Goal: Information Seeking & Learning: Learn about a topic

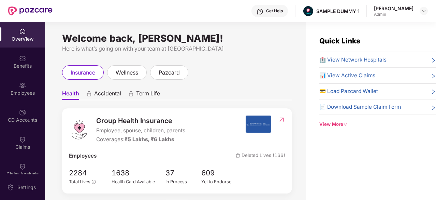
click at [14, 39] on div "OverView" at bounding box center [22, 38] width 45 height 7
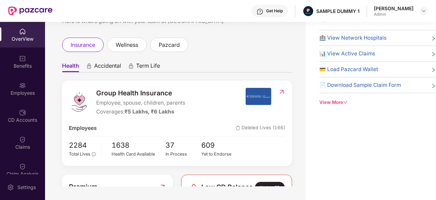
scroll to position [18, 0]
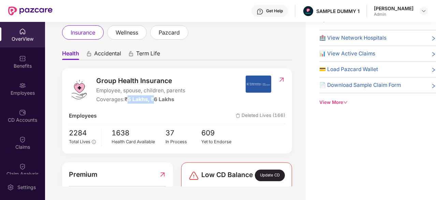
drag, startPoint x: 155, startPoint y: 101, endPoint x: 128, endPoint y: 100, distance: 26.6
click at [128, 100] on span "₹5 Lakhs, ₹6 Lakhs" at bounding box center [150, 99] width 50 height 6
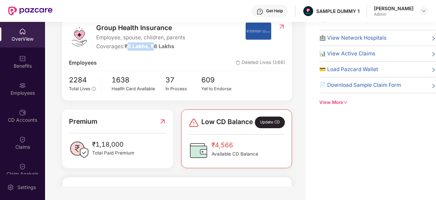
scroll to position [19, 0]
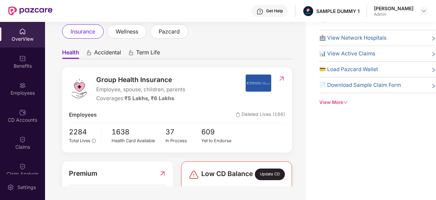
click at [355, 40] on span "🏥 View Network Hospitals" at bounding box center [352, 38] width 67 height 8
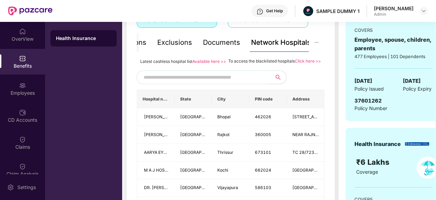
scroll to position [139, 0]
click at [211, 83] on input "text" at bounding box center [202, 77] width 117 height 10
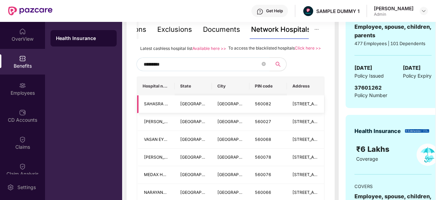
scroll to position [114, 0]
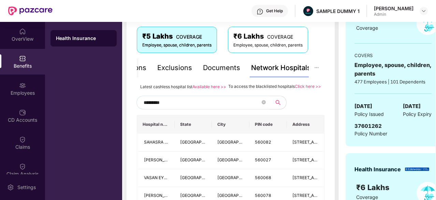
type input "*********"
drag, startPoint x: 291, startPoint y: 87, endPoint x: 239, endPoint y: 90, distance: 52.6
click at [239, 90] on div "To access the blacklisted hospitals Click here >>" at bounding box center [274, 87] width 93 height 8
click at [227, 68] on div "Documents" at bounding box center [221, 67] width 37 height 11
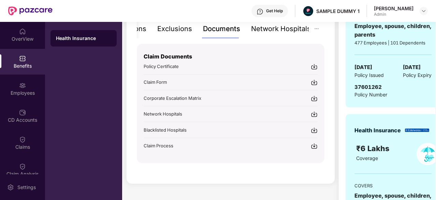
scroll to position [126, 0]
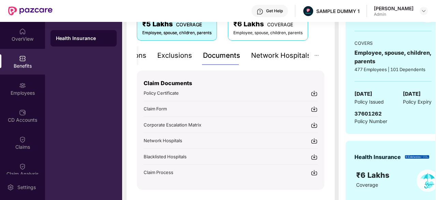
click at [183, 53] on div "Exclusions" at bounding box center [174, 55] width 35 height 11
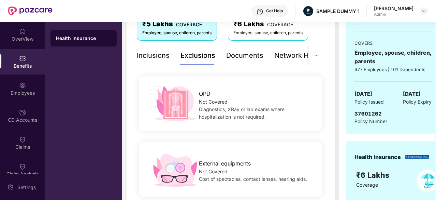
click at [157, 53] on div "Inclusions" at bounding box center [153, 55] width 33 height 11
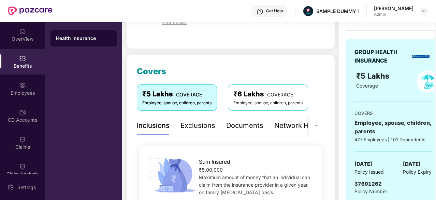
scroll to position [56, 0]
click at [199, 124] on div "Exclusions" at bounding box center [198, 125] width 35 height 11
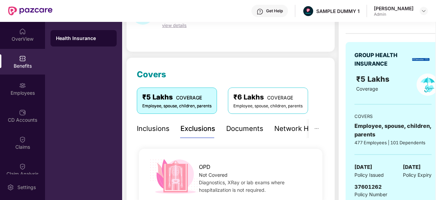
scroll to position [53, 0]
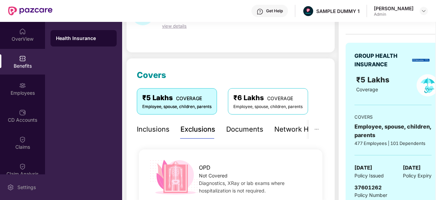
click at [22, 186] on div "Settings" at bounding box center [26, 187] width 23 height 7
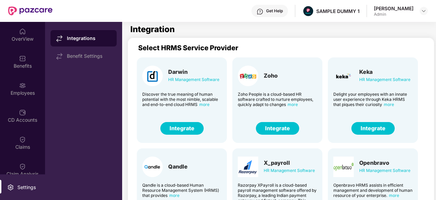
scroll to position [53, 0]
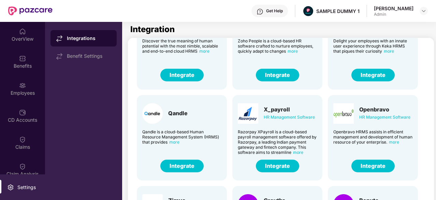
click at [370, 77] on button "Integrate" at bounding box center [373, 75] width 43 height 13
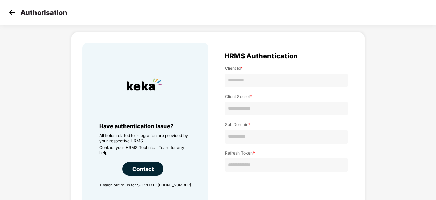
scroll to position [16, 0]
click at [16, 9] on img at bounding box center [12, 12] width 10 height 10
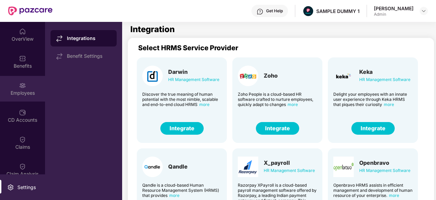
click at [19, 82] on img at bounding box center [22, 85] width 7 height 7
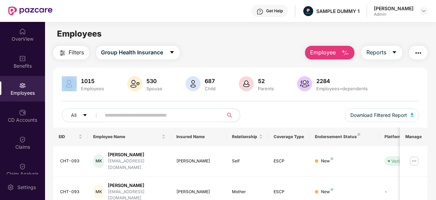
drag, startPoint x: 303, startPoint y: 34, endPoint x: 336, endPoint y: 51, distance: 37.2
click at [336, 51] on main "Employees Filters Group Health Insurance Employee Reports 1015 Employees 530 Sp…" at bounding box center [240, 122] width 391 height 200
click at [343, 53] on img "button" at bounding box center [345, 53] width 8 height 8
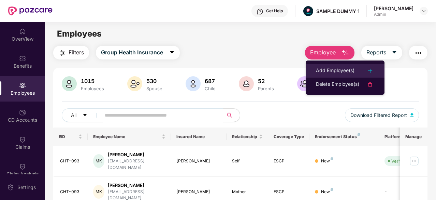
click at [339, 67] on div "Add Employee(s)" at bounding box center [335, 71] width 39 height 8
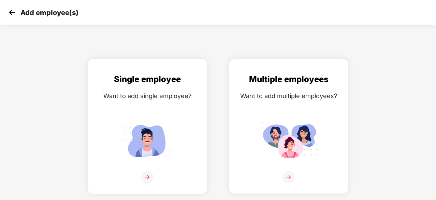
click at [145, 113] on div "Single employee Want to add single employee?" at bounding box center [147, 132] width 105 height 119
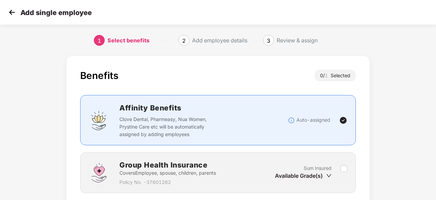
scroll to position [51, 0]
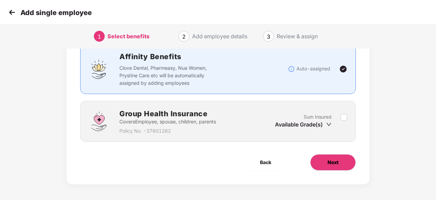
click at [324, 161] on button "Next" at bounding box center [333, 162] width 46 height 16
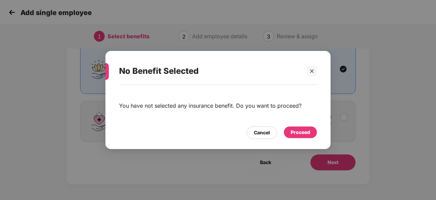
click at [297, 134] on div "Proceed" at bounding box center [300, 132] width 19 height 8
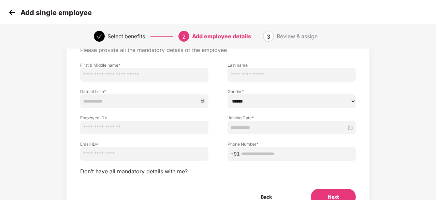
scroll to position [38, 0]
click at [130, 169] on span "Don’t have all mandatory details with me?" at bounding box center [134, 171] width 108 height 7
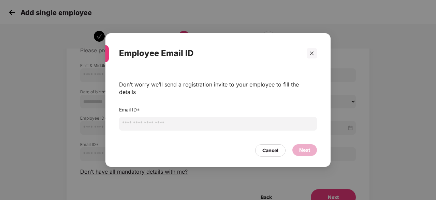
click at [147, 120] on input "email" at bounding box center [218, 124] width 198 height 14
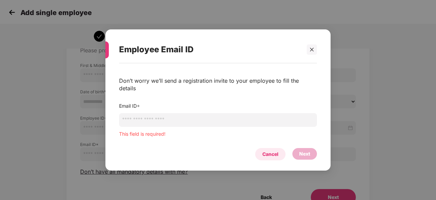
click at [264, 150] on div "Cancel" at bounding box center [270, 154] width 16 height 8
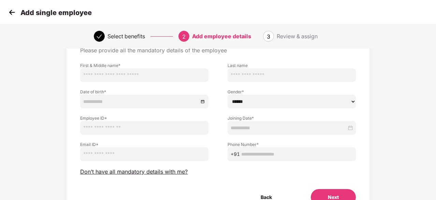
click at [10, 13] on img at bounding box center [12, 12] width 10 height 10
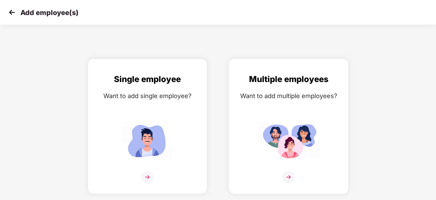
click at [274, 112] on div "Multiple employees Want to add multiple employees?" at bounding box center [288, 132] width 105 height 119
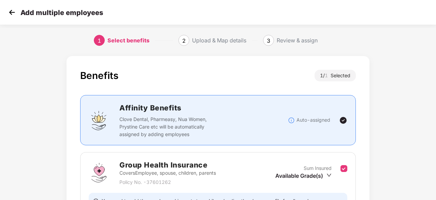
scroll to position [75, 0]
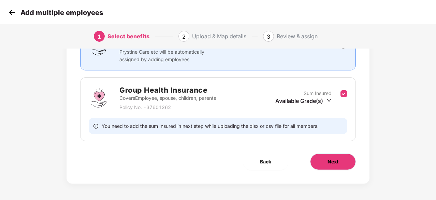
click at [333, 163] on span "Next" at bounding box center [333, 162] width 11 height 8
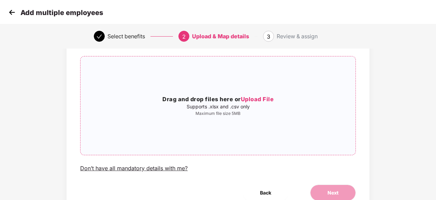
scroll to position [42, 0]
click at [16, 14] on img at bounding box center [12, 12] width 10 height 10
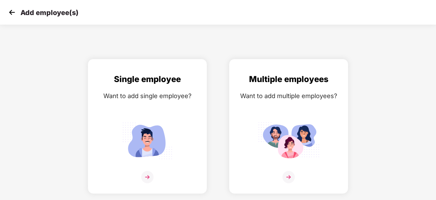
click at [14, 15] on img at bounding box center [12, 12] width 10 height 10
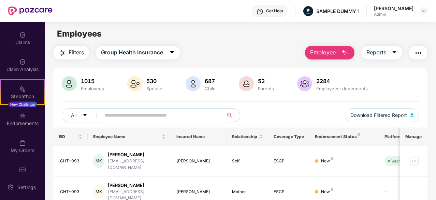
scroll to position [104, 0]
click at [24, 121] on div "Endorsements" at bounding box center [22, 123] width 45 height 7
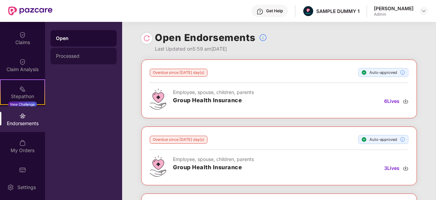
click at [78, 58] on div "Processed" at bounding box center [83, 55] width 55 height 5
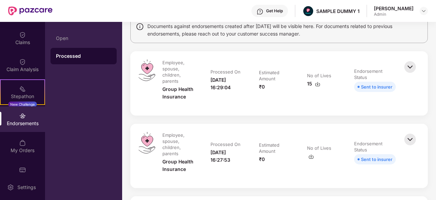
scroll to position [59, 0]
drag, startPoint x: 399, startPoint y: 86, endPoint x: 351, endPoint y: 83, distance: 47.8
click at [351, 83] on td "Endorsement Status Sent to insurer" at bounding box center [374, 84] width 55 height 48
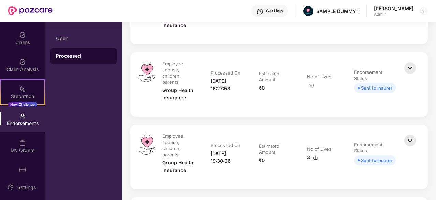
click at [392, 92] on div "Sent to insurer" at bounding box center [375, 88] width 42 height 10
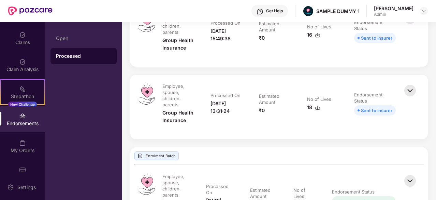
scroll to position [410, 0]
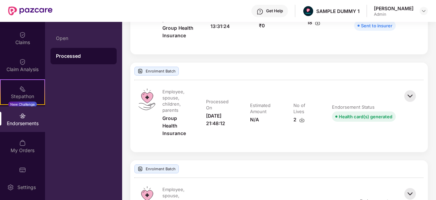
click at [413, 94] on img at bounding box center [410, 95] width 15 height 15
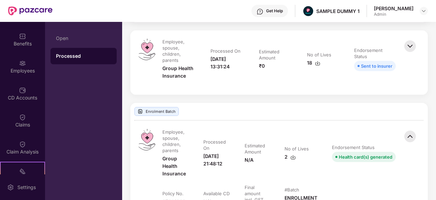
scroll to position [3, 0]
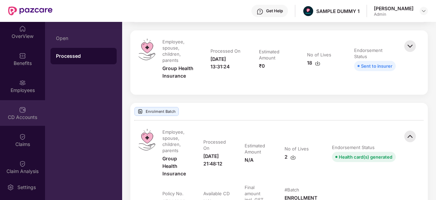
click at [19, 115] on div "CD Accounts" at bounding box center [22, 117] width 45 height 7
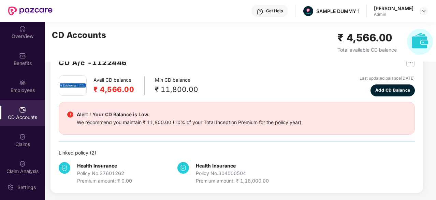
scroll to position [20, 0]
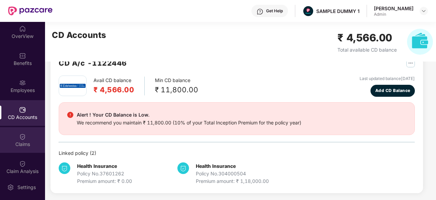
click at [23, 132] on div at bounding box center [22, 135] width 7 height 7
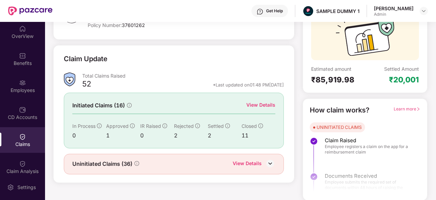
scroll to position [66, 0]
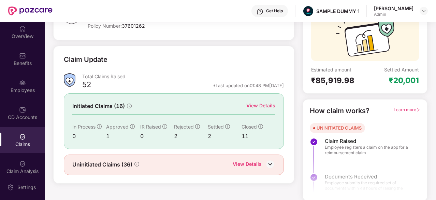
click at [261, 103] on div "View Details" at bounding box center [260, 106] width 29 height 8
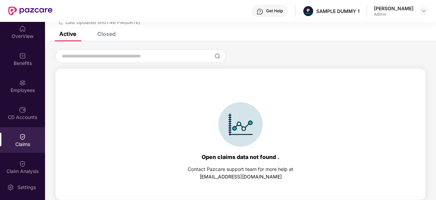
scroll to position [29, 0]
click at [103, 34] on div "Closed" at bounding box center [106, 33] width 18 height 7
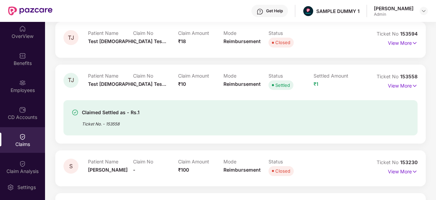
scroll to position [117, 0]
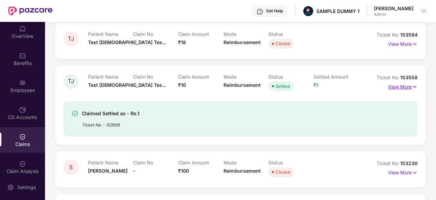
click at [394, 85] on p "View More" at bounding box center [403, 85] width 30 height 9
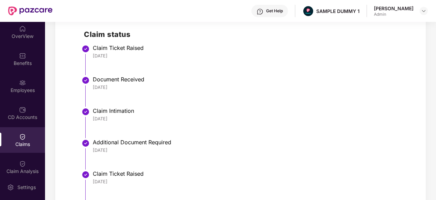
scroll to position [296, 0]
drag, startPoint x: 118, startPoint y: 54, endPoint x: 93, endPoint y: 54, distance: 24.9
click at [93, 54] on div "[DATE]" at bounding box center [252, 56] width 318 height 6
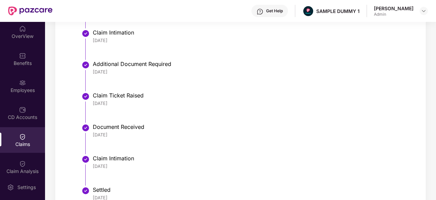
scroll to position [392, 0]
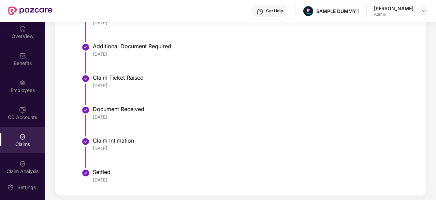
drag, startPoint x: 124, startPoint y: 147, endPoint x: 94, endPoint y: 146, distance: 29.7
click at [94, 146] on div "[DATE]" at bounding box center [252, 148] width 318 height 6
drag, startPoint x: 117, startPoint y: 175, endPoint x: 90, endPoint y: 178, distance: 27.1
click at [90, 178] on li "Settled [DATE]" at bounding box center [247, 179] width 327 height 16
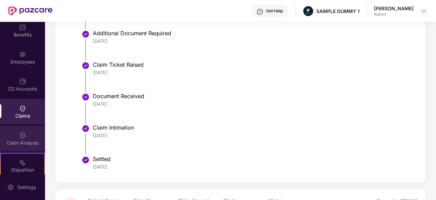
scroll to position [40, 0]
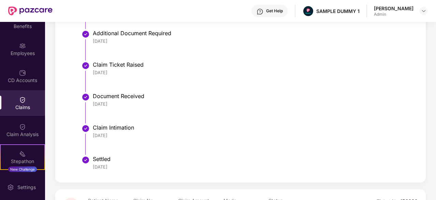
click at [270, 12] on div "Get Help" at bounding box center [274, 10] width 17 height 5
click at [351, 52] on li "Additional Document Required [DATE]" at bounding box center [247, 47] width 327 height 31
drag, startPoint x: 22, startPoint y: 129, endPoint x: 13, endPoint y: 132, distance: 9.3
click at [13, 132] on div "Claim Analysis" at bounding box center [22, 134] width 45 height 7
